Goal: Task Accomplishment & Management: Complete application form

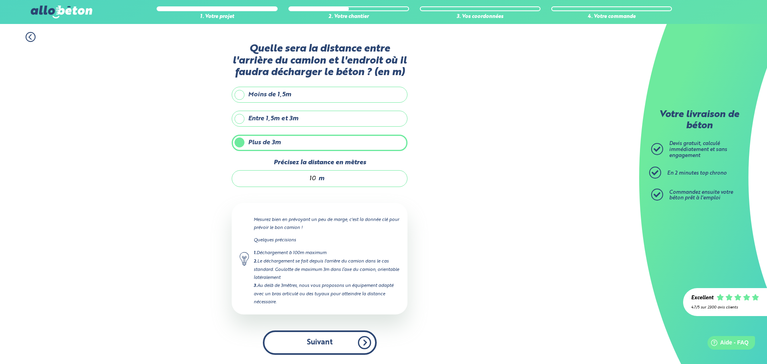
click at [329, 343] on button "Suivant" at bounding box center [320, 342] width 114 height 24
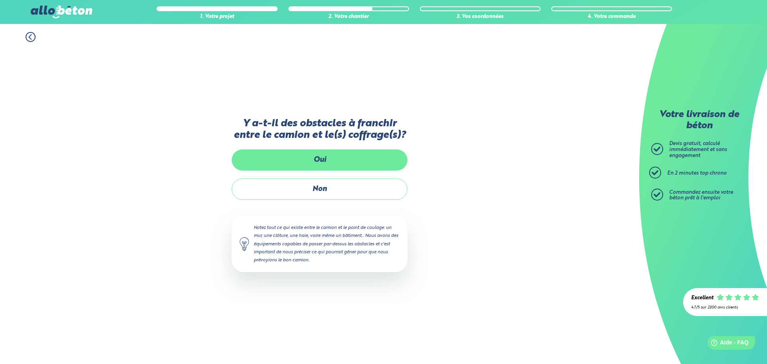
click at [308, 155] on label "Oui" at bounding box center [320, 159] width 176 height 21
click at [0, 0] on input "Oui" at bounding box center [0, 0] width 0 height 0
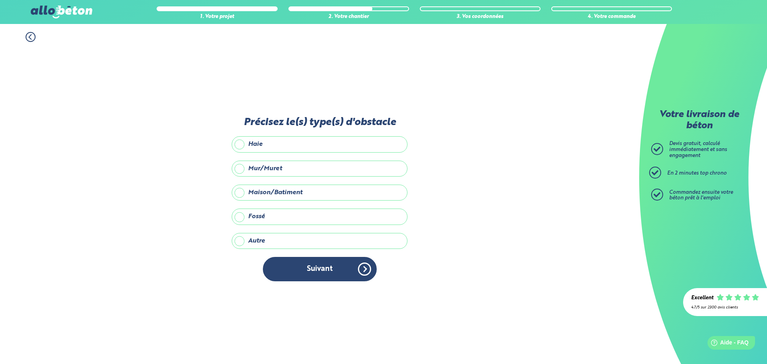
click at [241, 145] on label "Haie" at bounding box center [320, 144] width 176 height 16
click at [0, 0] on input "Haie" at bounding box center [0, 0] width 0 height 0
click at [245, 169] on label "Mur/Muret" at bounding box center [320, 169] width 176 height 16
click at [0, 0] on input "Mur/Muret" at bounding box center [0, 0] width 0 height 0
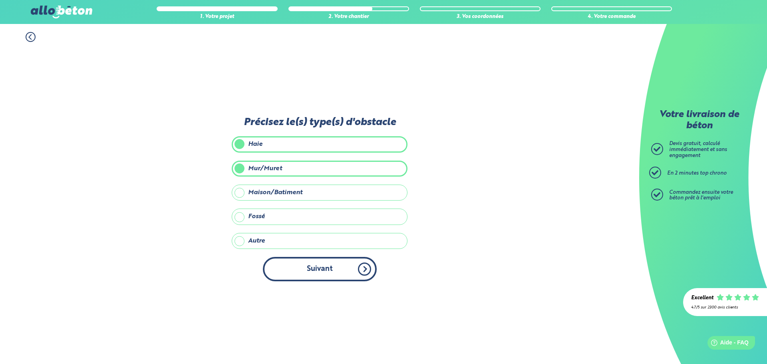
click at [316, 270] on button "Suivant" at bounding box center [320, 269] width 114 height 24
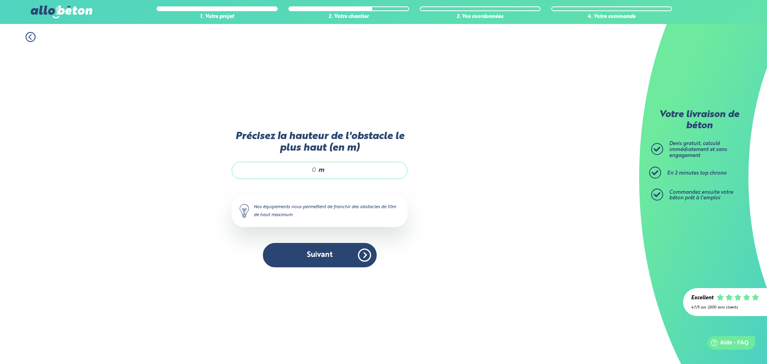
click at [293, 174] on input "Précisez la hauteur de l'obstacle le plus haut (en m)" at bounding box center [278, 170] width 76 height 8
type input "2"
click at [317, 262] on button "Suivant" at bounding box center [320, 255] width 114 height 24
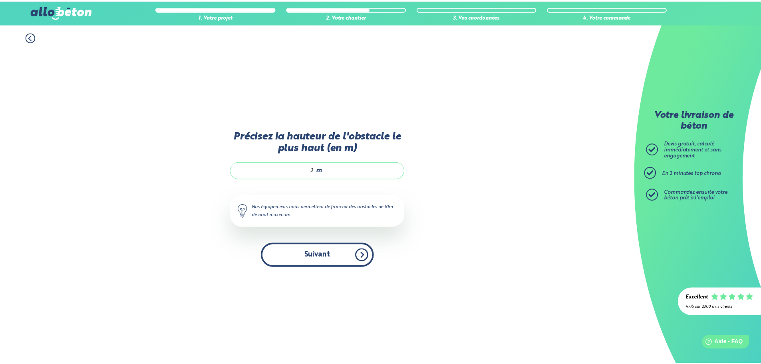
scroll to position [6, 0]
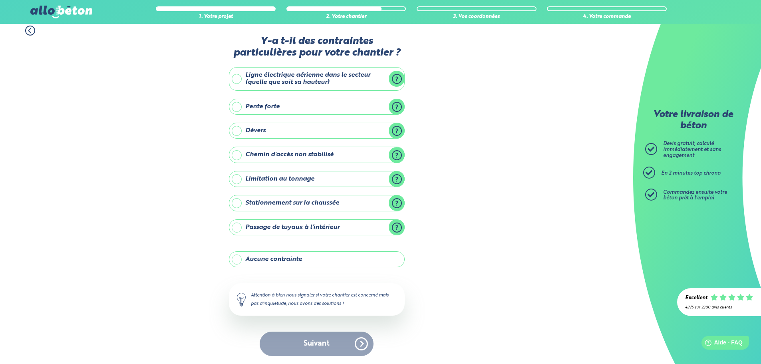
click at [234, 261] on label "Aucune contrainte" at bounding box center [317, 259] width 176 height 16
click at [0, 0] on input "Aucune contrainte" at bounding box center [0, 0] width 0 height 0
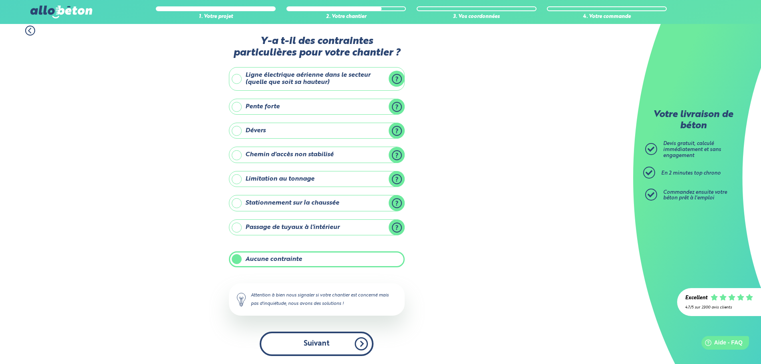
click at [313, 354] on button "Suivant" at bounding box center [317, 344] width 114 height 24
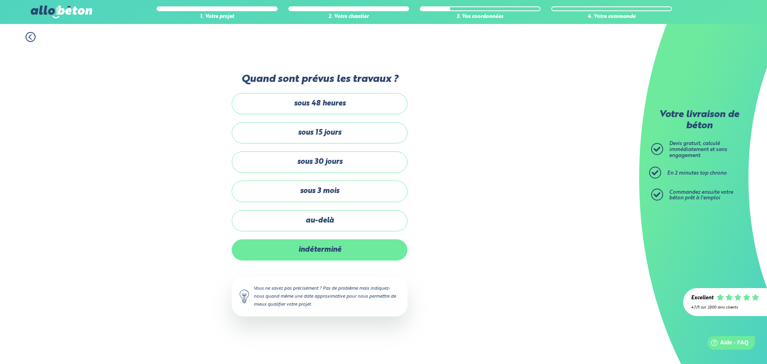
click at [252, 255] on label "indéterminé" at bounding box center [320, 249] width 176 height 21
click at [0, 0] on input "indéterminé" at bounding box center [0, 0] width 0 height 0
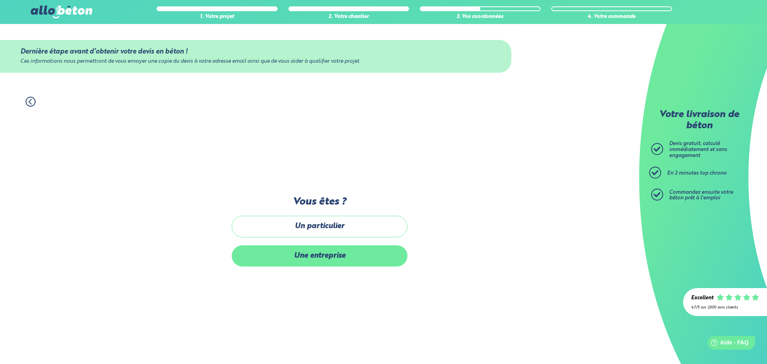
click at [336, 253] on label "Une entreprise" at bounding box center [320, 255] width 176 height 21
click at [0, 0] on input "Une entreprise" at bounding box center [0, 0] width 0 height 0
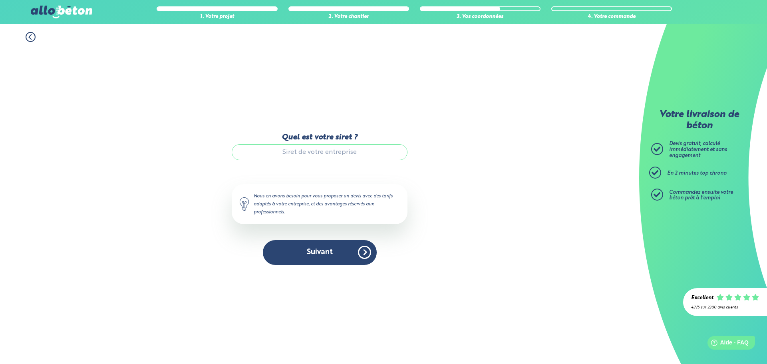
click at [322, 149] on input "Quel est votre siret ?" at bounding box center [320, 152] width 176 height 16
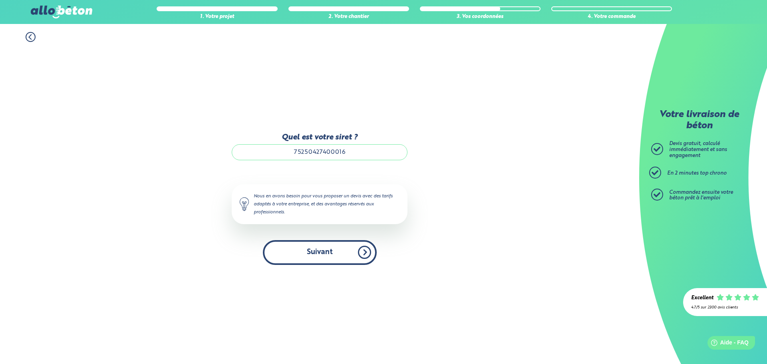
type input "75250427400016"
click at [345, 257] on button "Suivant" at bounding box center [320, 252] width 114 height 24
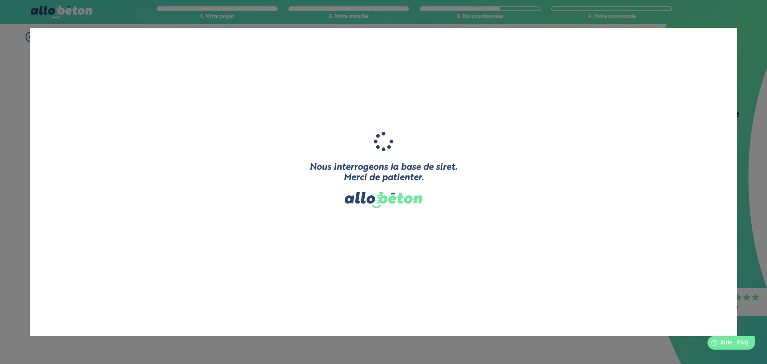
type input "RENOV-BATI-G"
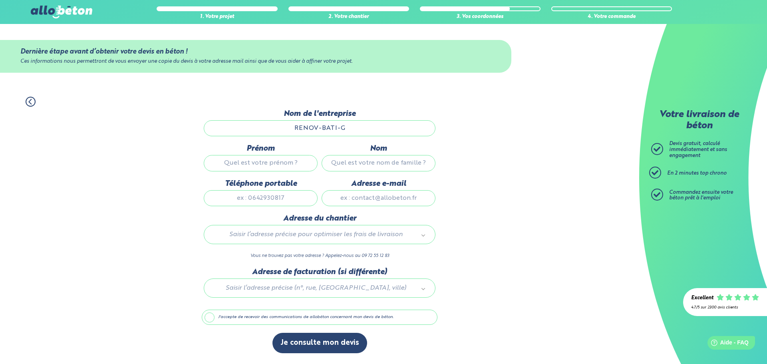
click at [284, 159] on input "Prénom" at bounding box center [261, 163] width 114 height 16
type input "[PERSON_NAME]"
type input "Gallois"
type input "0699362058"
type input "[EMAIL_ADDRESS][DOMAIN_NAME]"
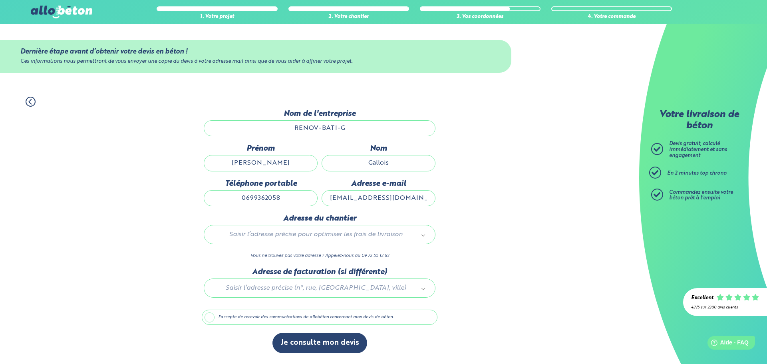
type input "[STREET_ADDRESS]"
click at [258, 290] on div at bounding box center [320, 287] width 236 height 38
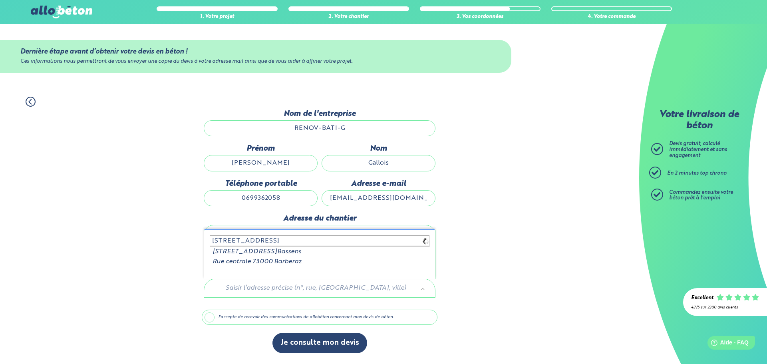
type input "[STREET_ADDRESS]"
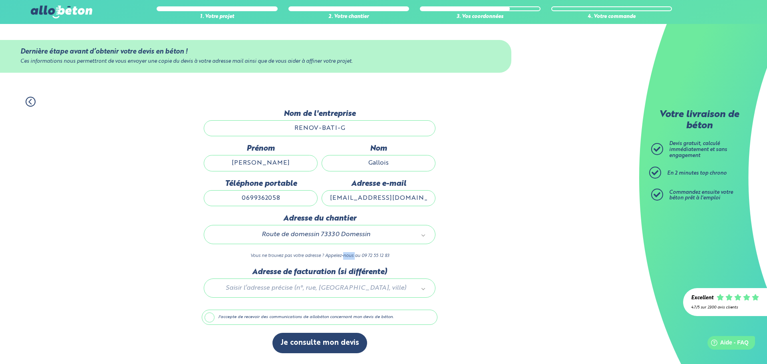
click at [347, 265] on div "Adresse du chantier Route de domessin 73330 Domessin 73100_0041 Vous ne trouvez…" at bounding box center [320, 241] width 236 height 54
type input "route de verelle 73300 domessein"
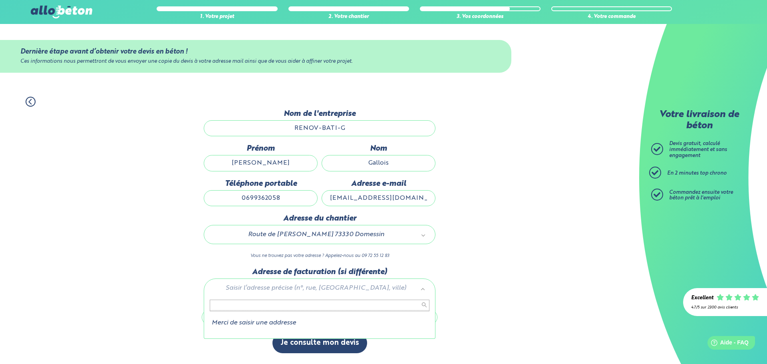
click at [296, 303] on input "text" at bounding box center [320, 305] width 220 height 11
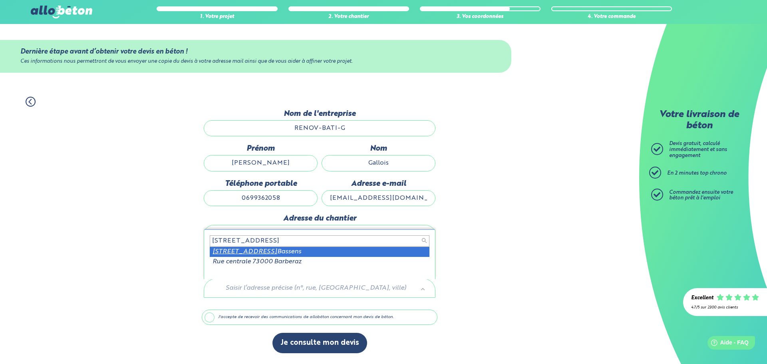
type input "[STREET_ADDRESS]"
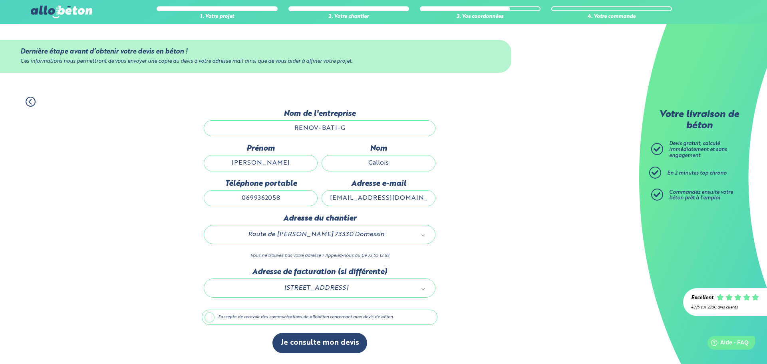
click at [459, 256] on div "1. Votre projet 2. Votre chantier 3. Vos coordonnées 4. Votre commande Dernière…" at bounding box center [319, 226] width 639 height 275
click at [314, 344] on button "Je consulte mon devis" at bounding box center [319, 343] width 95 height 20
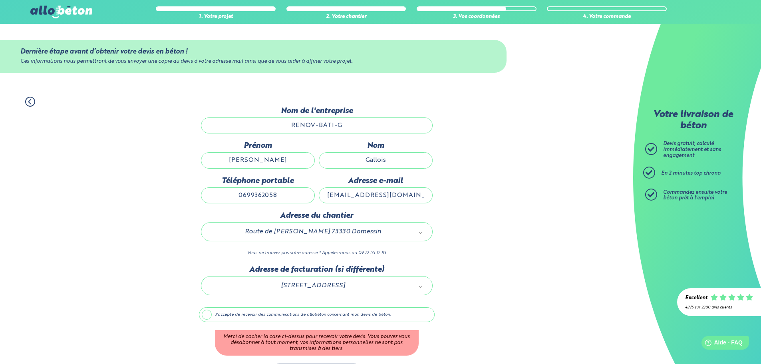
scroll to position [28, 0]
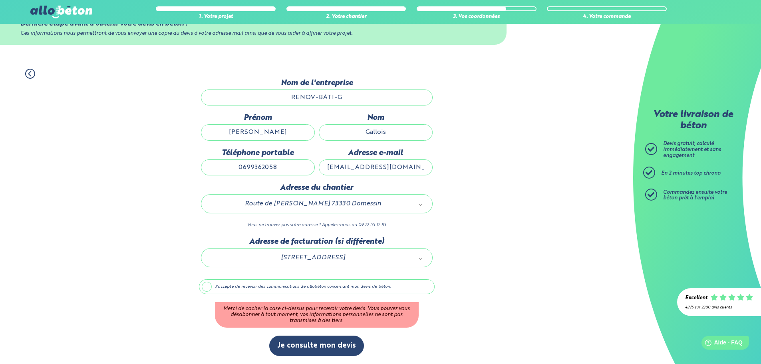
click at [206, 286] on label "J'accepte de recevoir des communications de allobéton concernant mon devis de b…" at bounding box center [317, 286] width 236 height 15
click at [0, 0] on input "J'accepte de recevoir des communications de allobéton concernant mon devis de b…" at bounding box center [0, 0] width 0 height 0
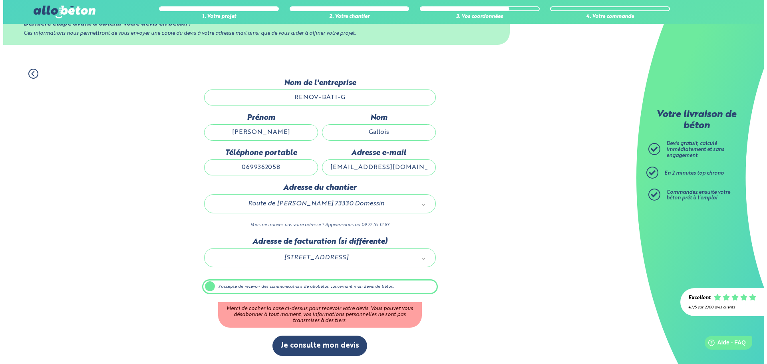
scroll to position [0, 0]
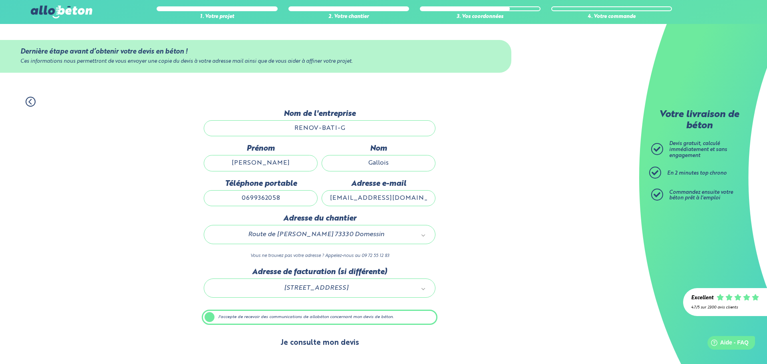
click at [327, 344] on button "Je consulte mon devis" at bounding box center [319, 343] width 95 height 20
